Goal: Task Accomplishment & Management: Use online tool/utility

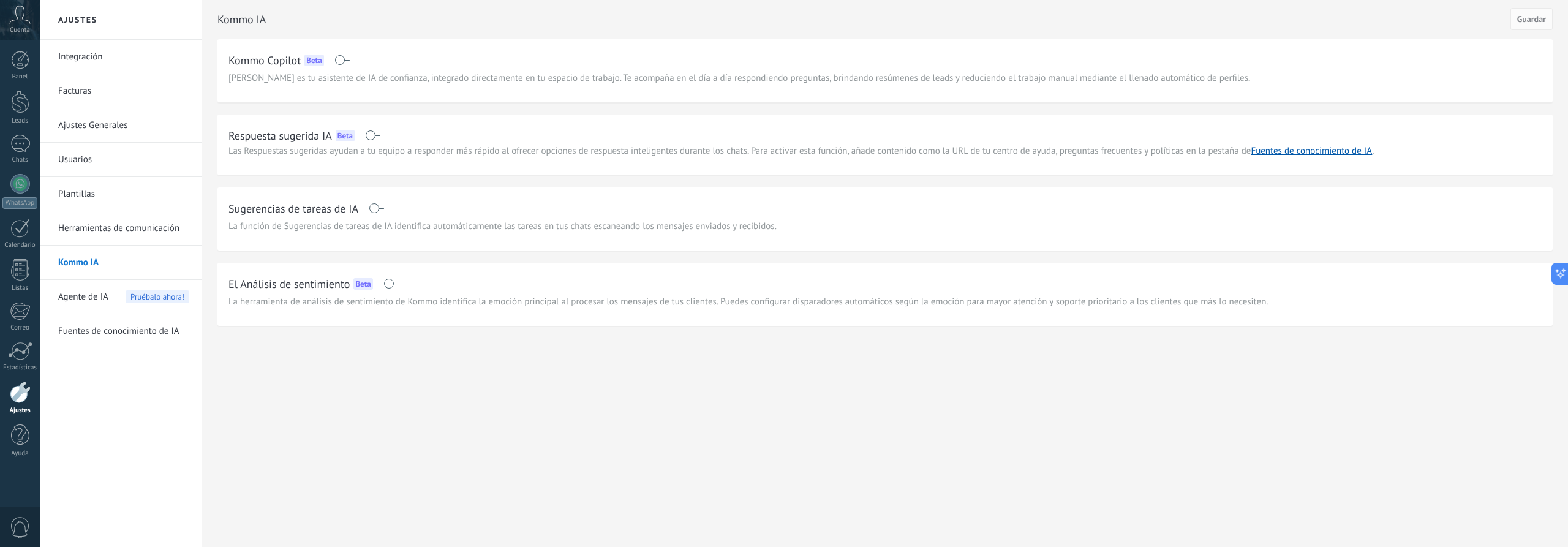
click at [92, 59] on link "Integración" at bounding box center [124, 56] width 131 height 35
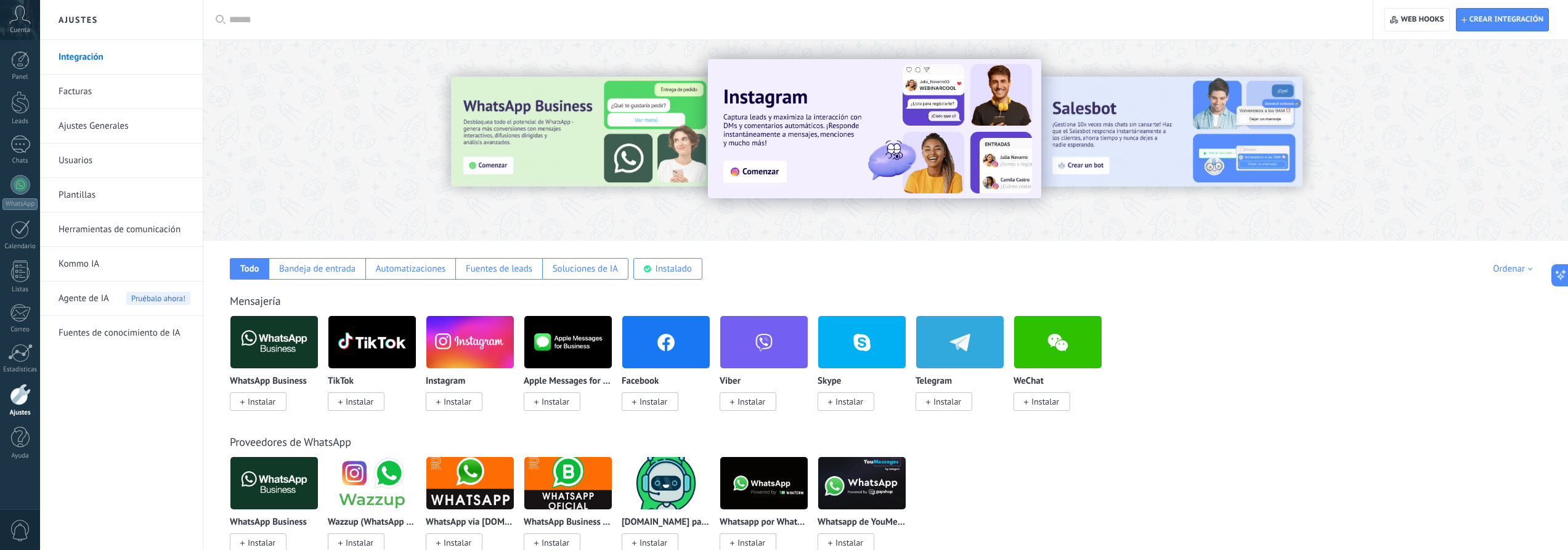
click at [1089, 129] on div at bounding box center [1191, 140] width 277 height 111
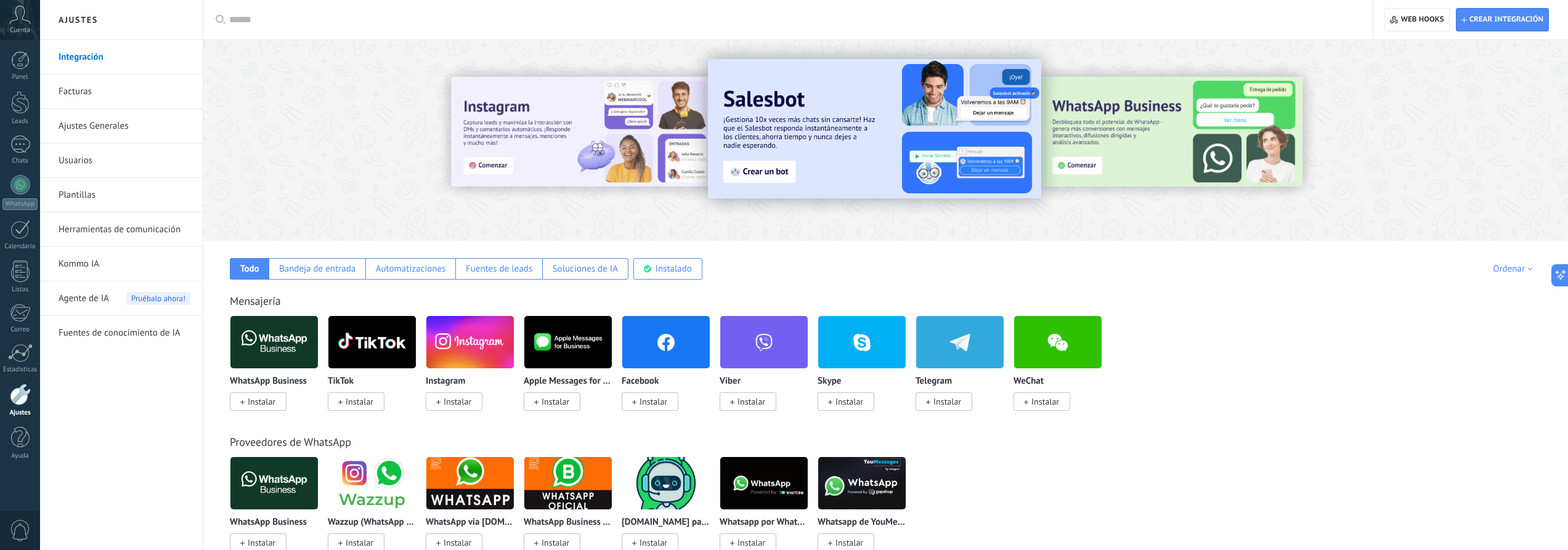
click at [772, 170] on img at bounding box center [874, 128] width 333 height 139
